Goal: Entertainment & Leisure: Consume media (video, audio)

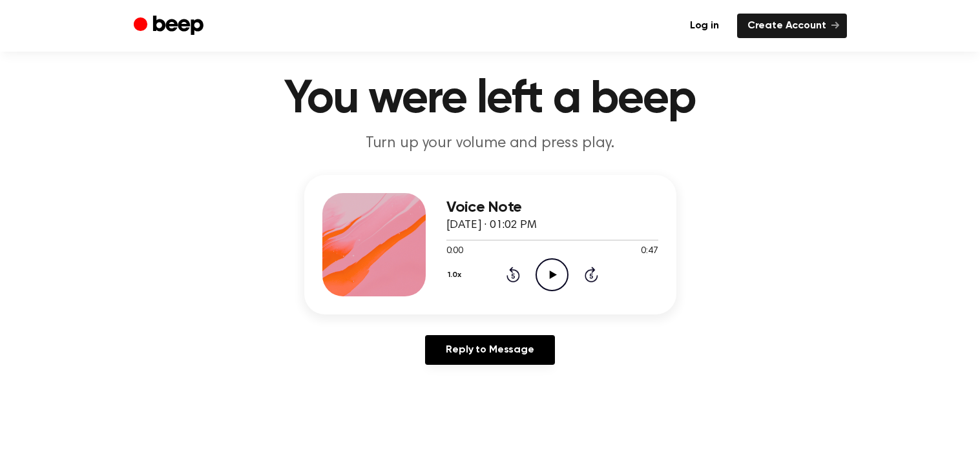
scroll to position [24, 0]
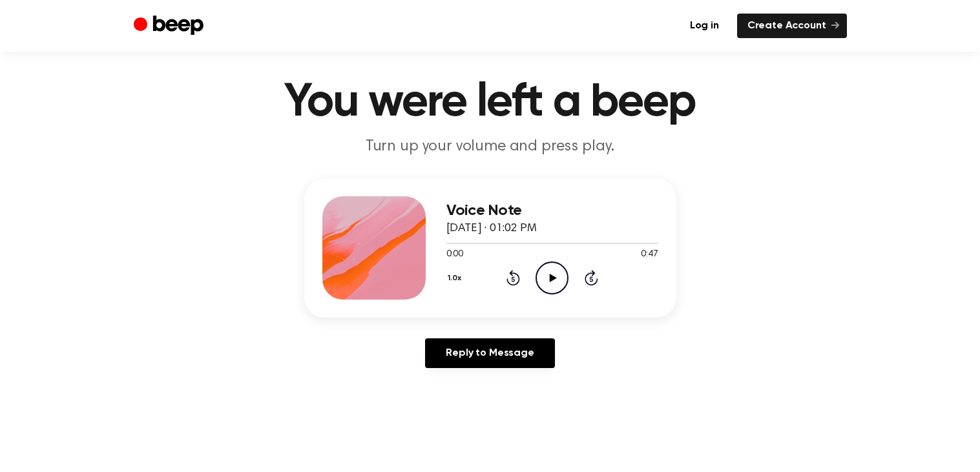
click at [545, 282] on icon "Play Audio" at bounding box center [552, 278] width 33 height 33
click at [540, 278] on icon "Play Audio" at bounding box center [552, 278] width 33 height 33
click at [540, 278] on icon "Pause Audio" at bounding box center [552, 278] width 33 height 33
